Goal: Information Seeking & Learning: Learn about a topic

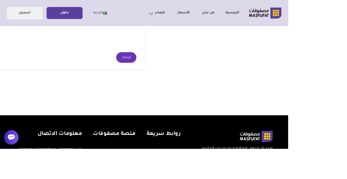
scroll to position [186, 0]
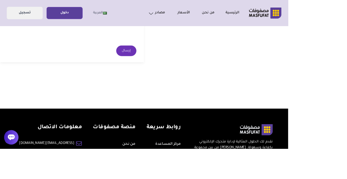
click at [15, 168] on icon at bounding box center [14, 164] width 8 height 7
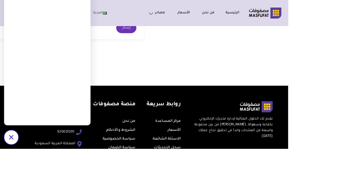
scroll to position [218, 0]
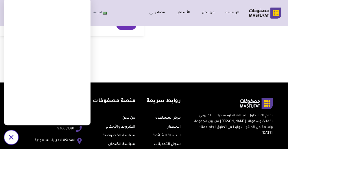
click at [16, 168] on icon "/svg>" at bounding box center [13, 164] width 5 height 5
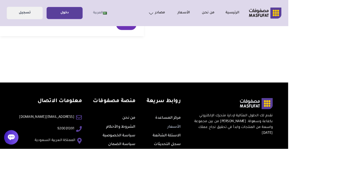
click at [211, 153] on link "الأسعار" at bounding box center [210, 152] width 16 height 5
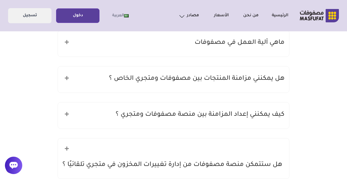
scroll to position [110, 0]
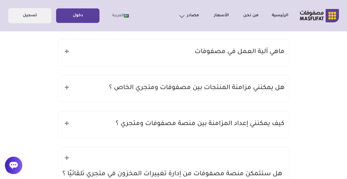
click at [249, 89] on h5 "هل يمكنني مزامنة المنتجات بين مصفوفات ومتجري الخاص ؟" at bounding box center [197, 87] width 176 height 11
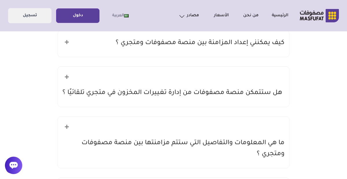
scroll to position [237, 0]
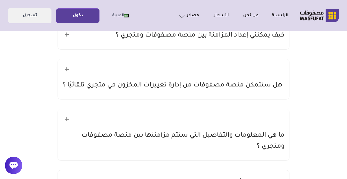
click at [276, 41] on div "كيف يمكنني إعداد المزامنة بين منصة مصفوفات ومتجري ؟" at bounding box center [174, 36] width 232 height 26
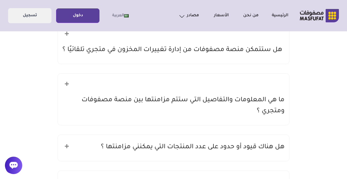
scroll to position [312, 0]
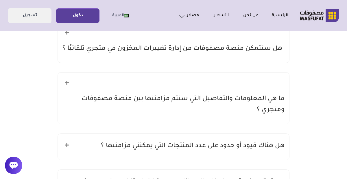
click at [275, 43] on h5 "هل ستتمكن منصة مصفوفات من إدارة تغييرات المخزون في متجري تلقائيًا ؟" at bounding box center [173, 48] width 220 height 11
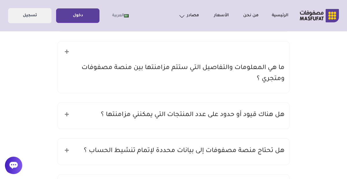
scroll to position [383, 0]
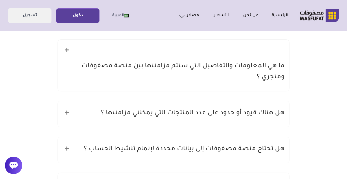
click at [277, 67] on h5 "ما هي المعلومات والتفاصيل التي ستتم مزامنتها بين منصة مصفوفات ومتجري ؟" at bounding box center [174, 72] width 222 height 22
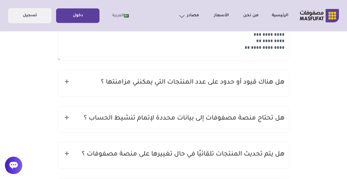
scroll to position [453, 0]
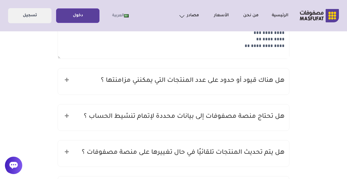
click at [269, 84] on h5 "هل هناك قيود أو حدود على عدد المنتجات التي يمكنني مزامنتها ؟" at bounding box center [193, 80] width 184 height 11
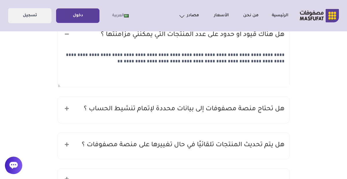
scroll to position [510, 0]
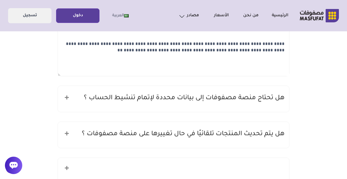
click at [275, 95] on h5 "هل تحتاج منصة مصفوفات إلى بيانات محددة لإتمام تنشيط الحساب ؟" at bounding box center [184, 98] width 201 height 11
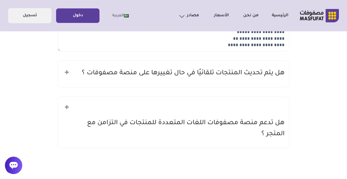
scroll to position [609, 0]
click at [216, 75] on h5 "هل يتم تحديث المنتجات تلقائيًا في حال تغييرها على منصة مصفوفات ؟" at bounding box center [183, 73] width 203 height 11
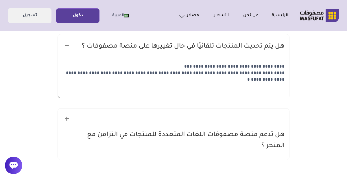
scroll to position [641, 0]
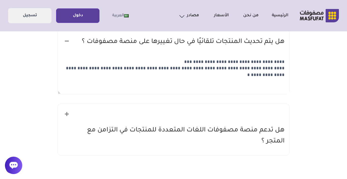
click at [242, 132] on h5 "هل تدعم منصة مصفوفات اللغات المتعددة للمنتجات في التزامن مع المتجر ؟" at bounding box center [174, 136] width 222 height 22
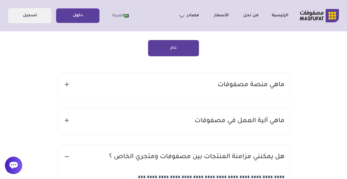
scroll to position [41, 0]
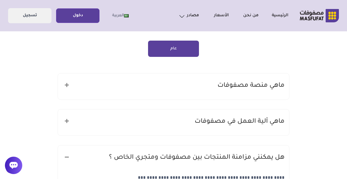
click at [269, 127] on div "ماهي آلية العمل في مصفوفات" at bounding box center [174, 122] width 232 height 26
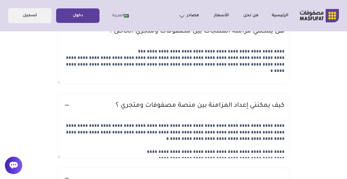
scroll to position [207, 0]
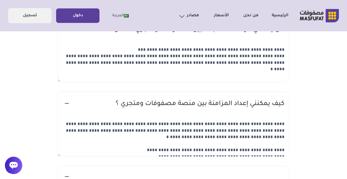
click at [288, 123] on textarea "**********" at bounding box center [174, 136] width 232 height 38
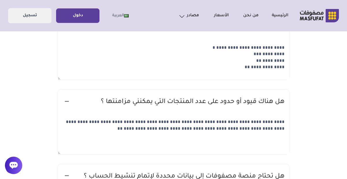
scroll to position [475, 0]
